Goal: Task Accomplishment & Management: Manage account settings

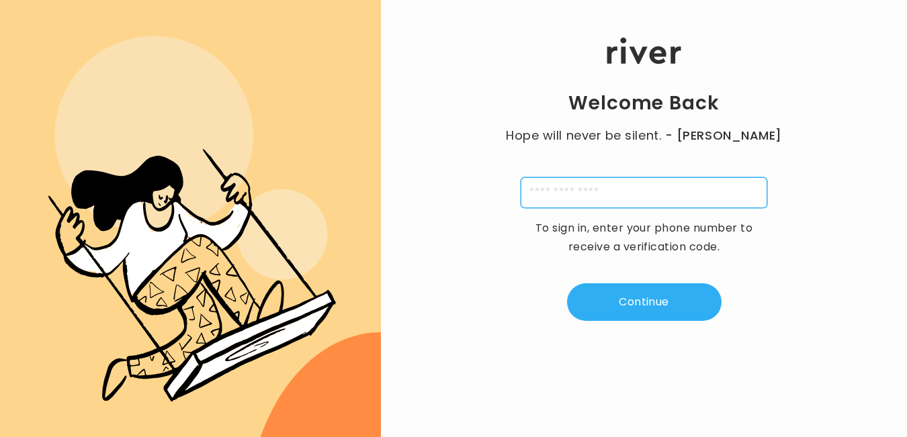
drag, startPoint x: 0, startPoint y: 0, endPoint x: 622, endPoint y: 190, distance: 650.4
click at [622, 190] on input "tel" at bounding box center [644, 192] width 246 height 31
type input "**********"
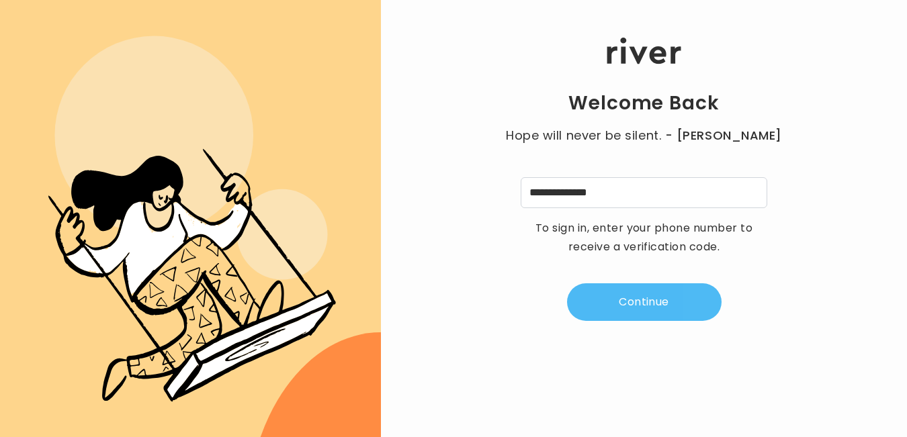
drag, startPoint x: 622, startPoint y: 190, endPoint x: 613, endPoint y: 290, distance: 100.5
click at [613, 290] on button "Continue" at bounding box center [644, 302] width 154 height 38
type input "*"
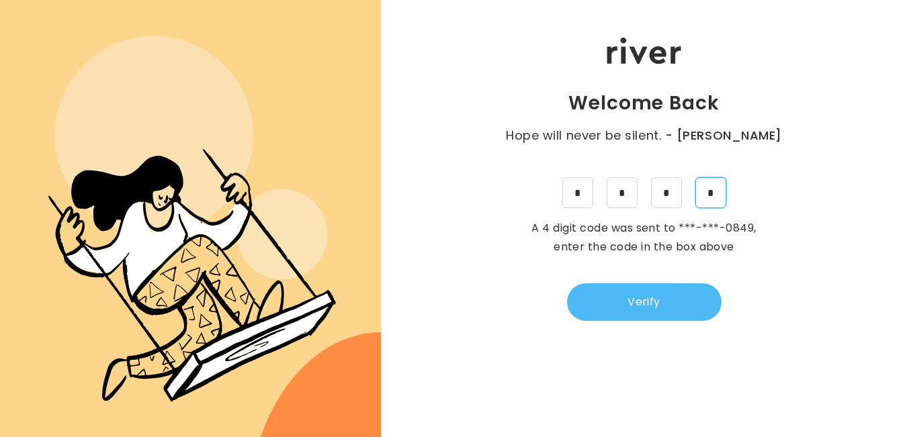
type input "*"
click at [623, 302] on button "Verify" at bounding box center [644, 302] width 154 height 38
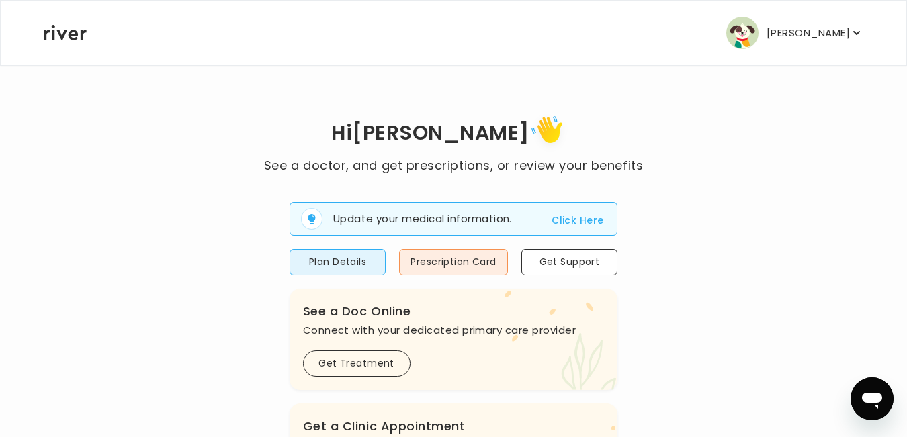
click at [375, 269] on button "Plan Details" at bounding box center [337, 262] width 97 height 26
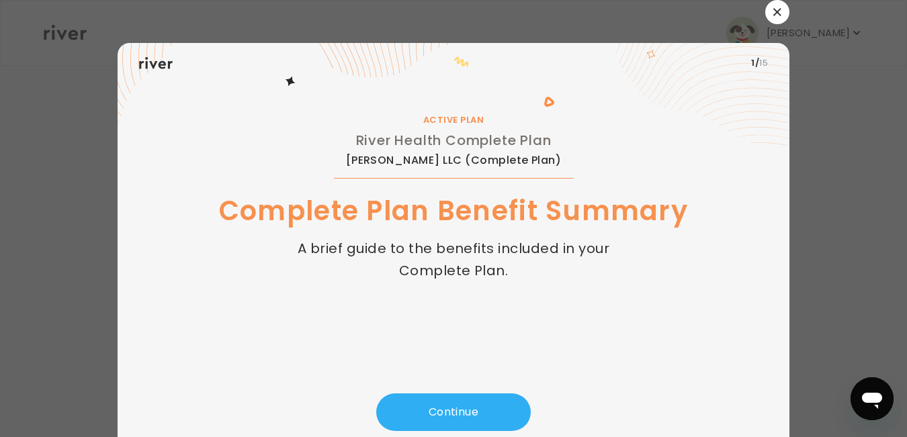
scroll to position [42, 0]
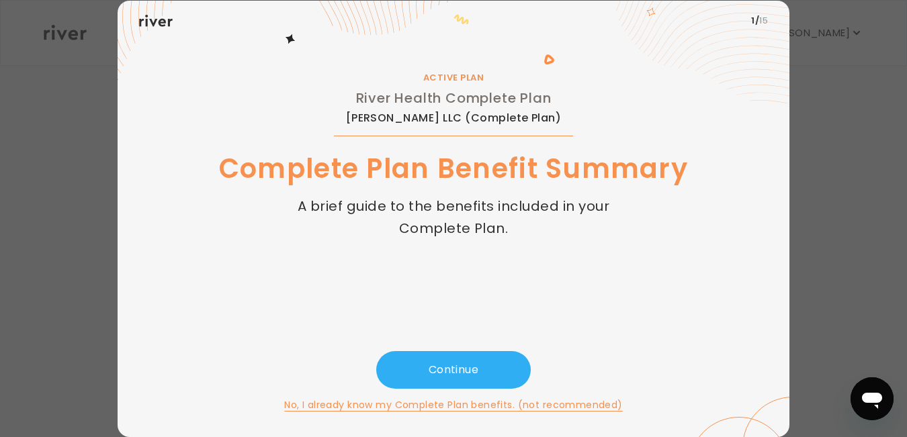
click at [431, 367] on button "Continue" at bounding box center [453, 370] width 154 height 38
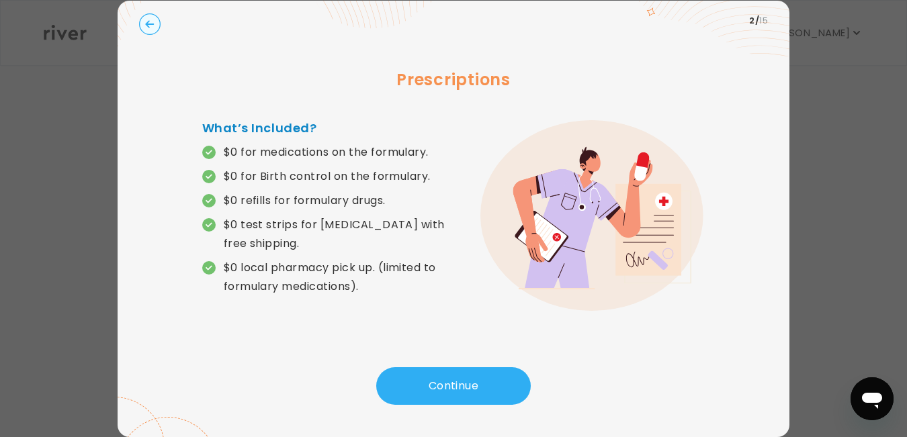
drag, startPoint x: 613, startPoint y: 290, endPoint x: 805, endPoint y: 120, distance: 256.9
click at [805, 120] on div at bounding box center [453, 218] width 907 height 437
drag, startPoint x: 805, startPoint y: 120, endPoint x: 144, endPoint y: 21, distance: 668.1
click at [144, 21] on circle "button" at bounding box center [150, 24] width 21 height 21
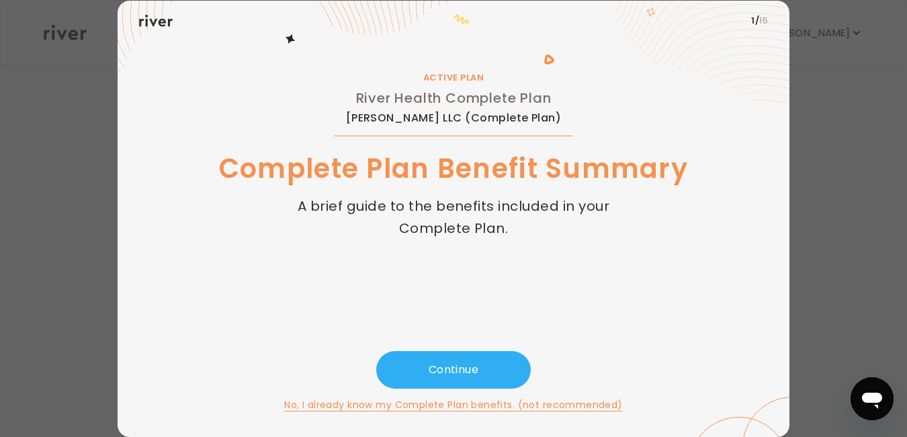
drag, startPoint x: 144, startPoint y: 21, endPoint x: 87, endPoint y: 261, distance: 246.3
click at [87, 261] on div at bounding box center [453, 218] width 907 height 437
click at [426, 405] on button "No, I already know my Complete Plan benefits. (not recommended)" at bounding box center [453, 405] width 338 height 16
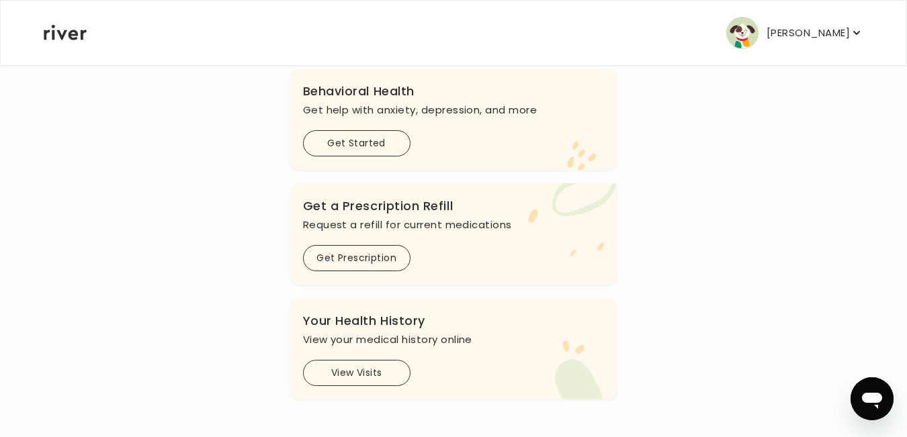
scroll to position [0, 0]
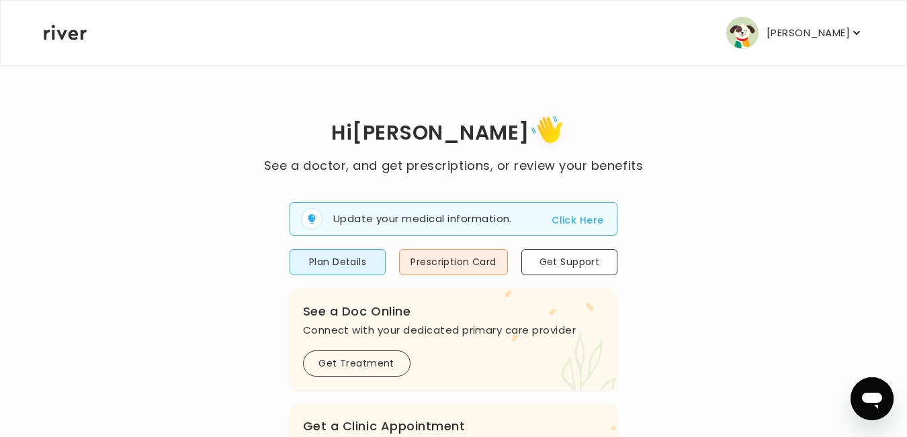
click at [849, 15] on div "[PERSON_NAME] Profile Add Family Activate Card Reimbursement Terms of Service P…" at bounding box center [453, 33] width 819 height 64
click at [834, 31] on p "[PERSON_NAME]" at bounding box center [807, 33] width 83 height 19
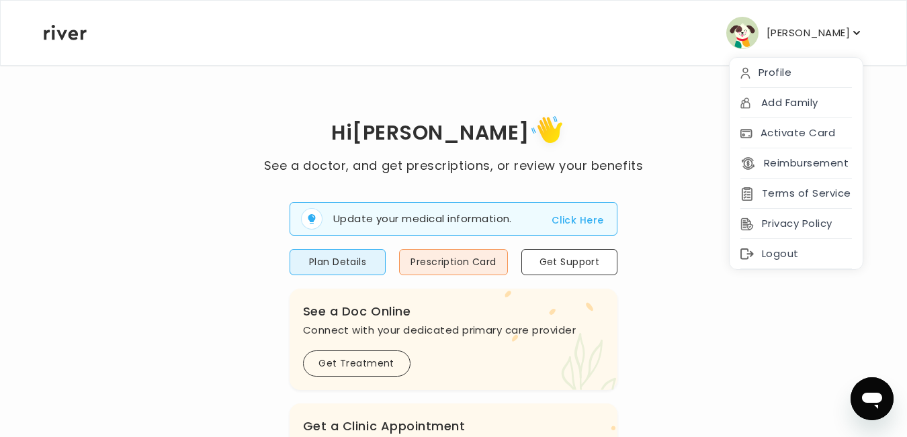
click at [785, 73] on div "Profile" at bounding box center [795, 73] width 133 height 30
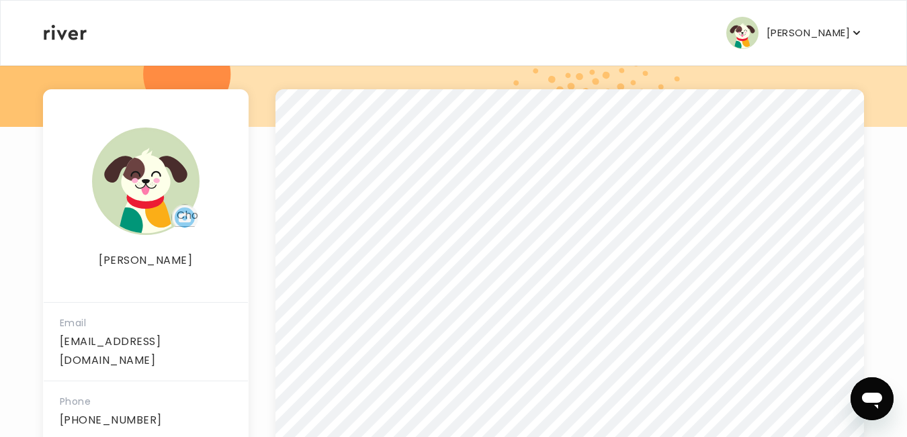
scroll to position [332, 0]
